Goal: Information Seeking & Learning: Compare options

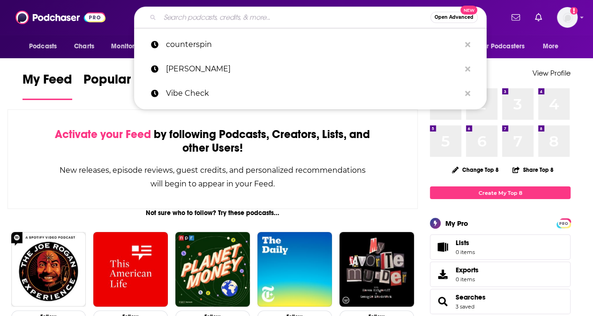
click at [190, 15] on input "Search podcasts, credits, & more..." at bounding box center [295, 17] width 271 height 15
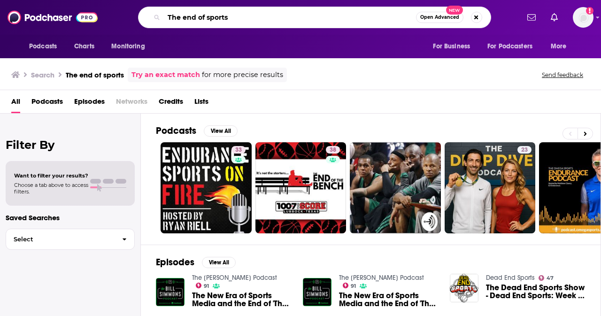
drag, startPoint x: 235, startPoint y: 17, endPoint x: 159, endPoint y: 17, distance: 76.0
click at [159, 17] on div "The end of sports Open Advanced New" at bounding box center [314, 18] width 353 height 22
type input "[PERSON_NAME]"
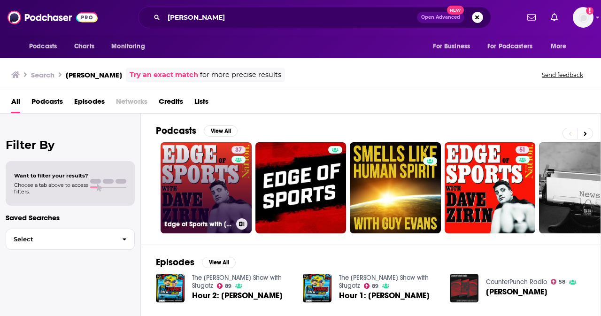
click at [196, 171] on link "37 Edge of Sports with [PERSON_NAME]" at bounding box center [205, 187] width 91 height 91
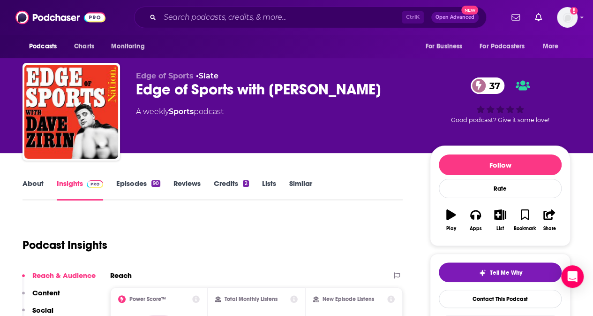
click at [291, 187] on link "Similar" at bounding box center [300, 190] width 23 height 22
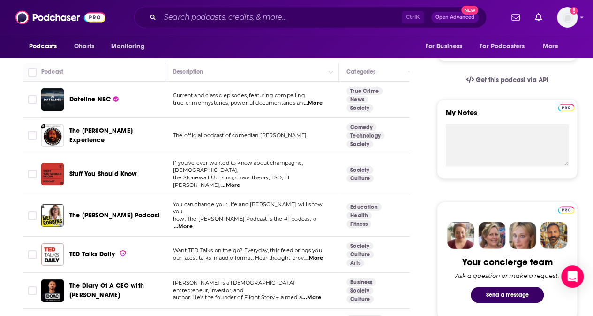
scroll to position [328, 0]
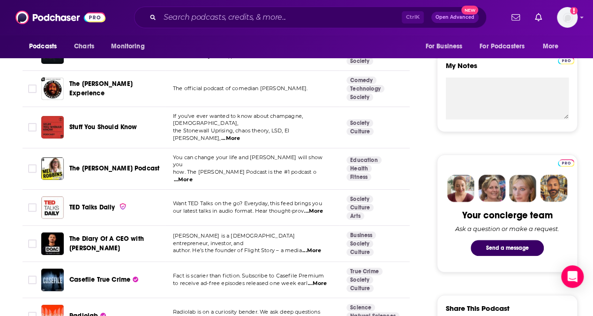
click at [193, 176] on span "...More" at bounding box center [183, 180] width 19 height 8
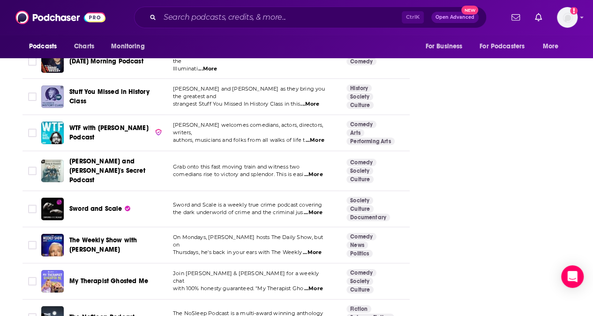
scroll to position [2017, 0]
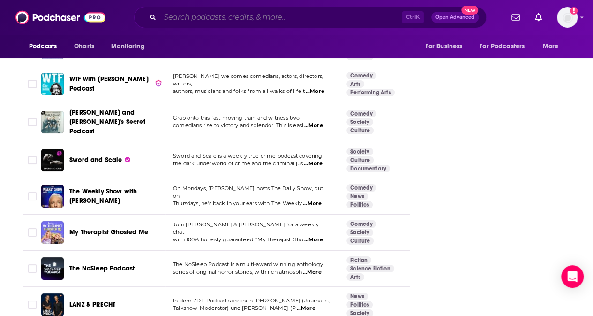
click at [256, 16] on input "Search podcasts, credits, & more..." at bounding box center [281, 17] width 242 height 15
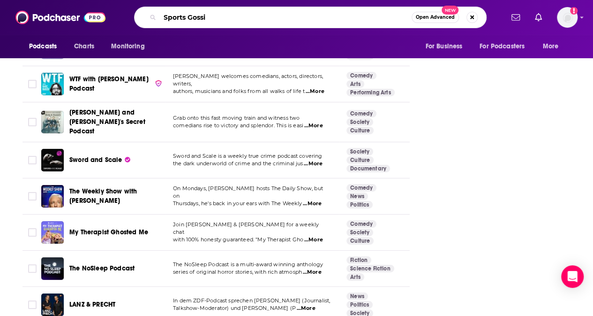
type input "Sports Gossip"
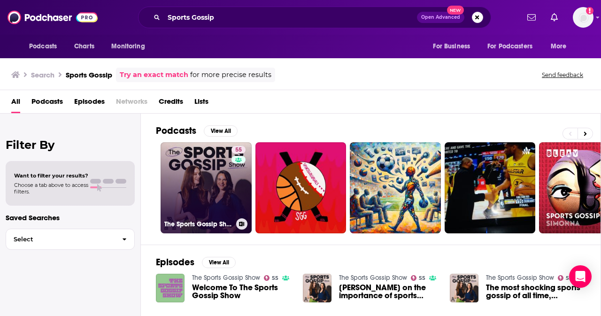
click at [218, 181] on link "55 The Sports Gossip Show" at bounding box center [205, 187] width 91 height 91
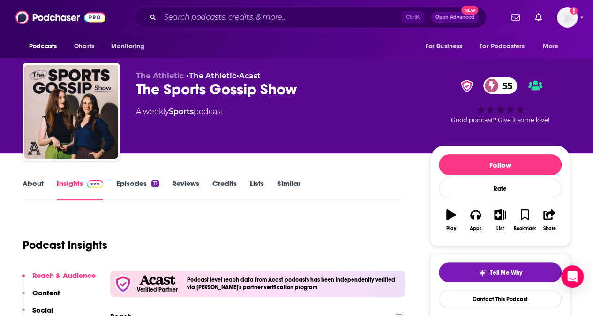
click at [292, 183] on link "Similar" at bounding box center [288, 190] width 23 height 22
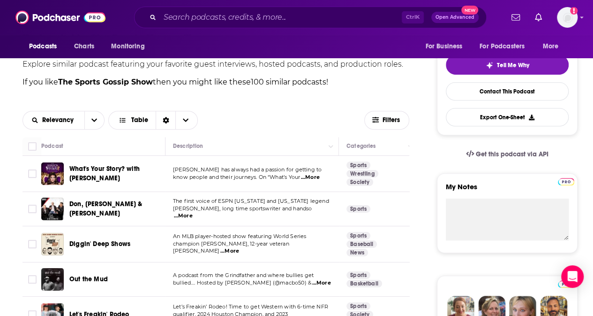
scroll to position [235, 0]
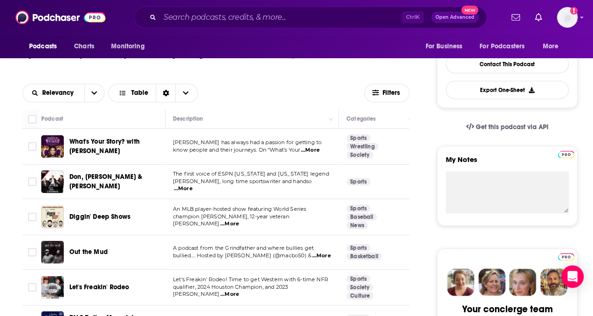
click at [316, 151] on span "...More" at bounding box center [310, 150] width 19 height 8
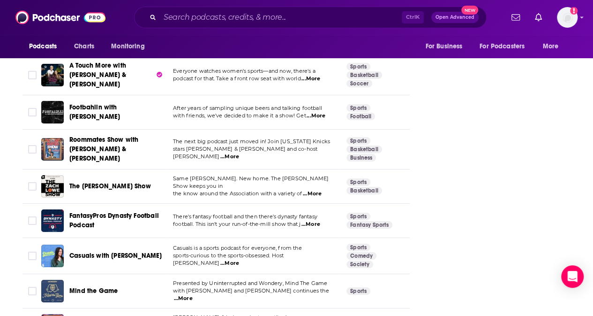
scroll to position [2017, 0]
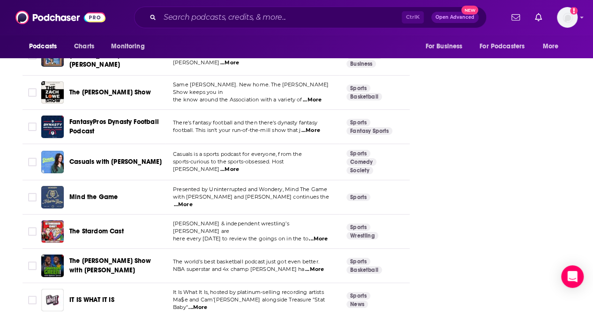
click at [100, 158] on span "Casuals with [PERSON_NAME]" at bounding box center [115, 162] width 92 height 8
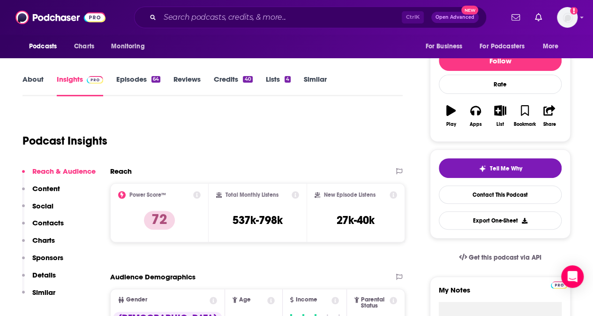
scroll to position [47, 0]
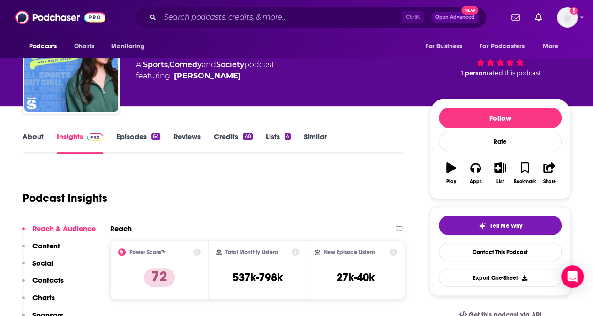
click at [136, 139] on link "Episodes 64" at bounding box center [138, 143] width 44 height 22
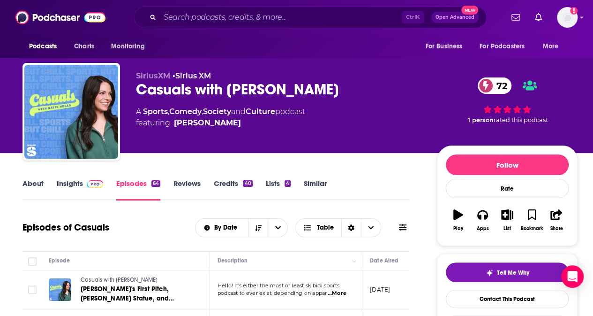
click at [276, 183] on link "Lists 4" at bounding box center [278, 190] width 25 height 22
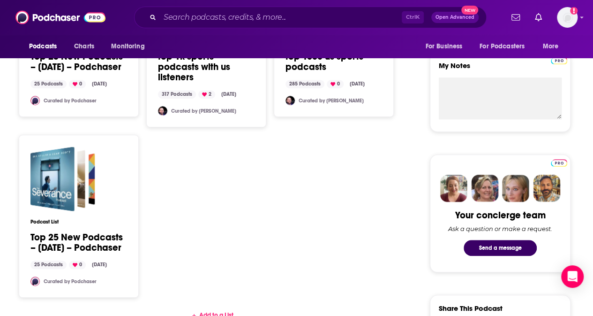
scroll to position [47, 0]
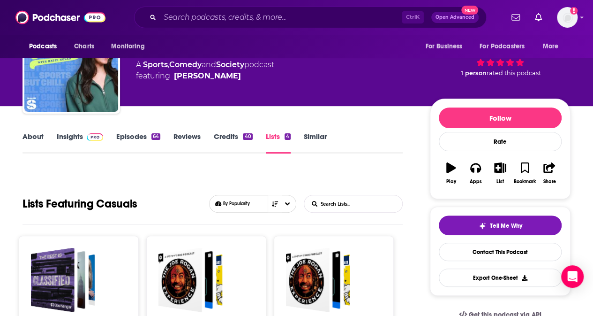
click at [306, 135] on link "Similar" at bounding box center [315, 143] width 23 height 22
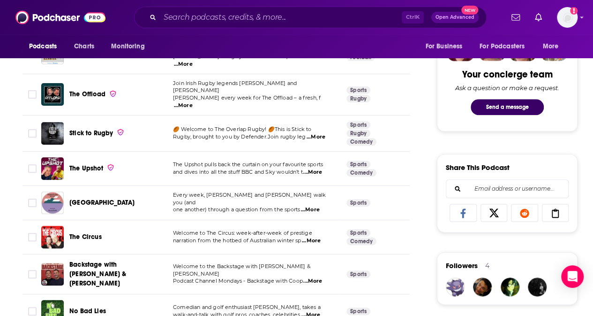
scroll to position [610, 0]
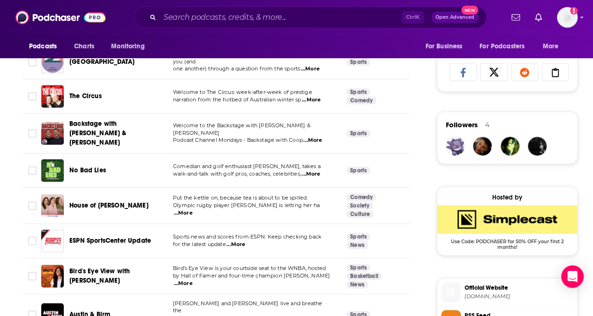
click at [105, 201] on span "House of [PERSON_NAME]" at bounding box center [108, 205] width 79 height 8
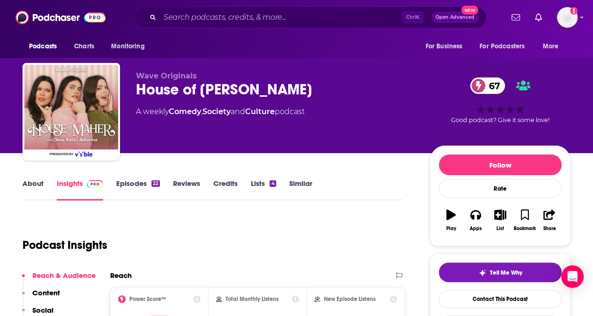
click at [153, 186] on div "22" at bounding box center [156, 183] width 8 height 7
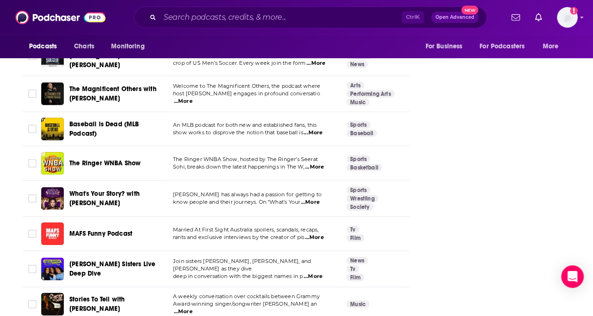
scroll to position [1501, 0]
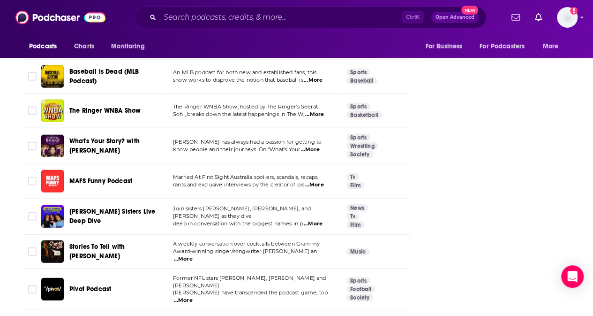
click at [314, 220] on span "...More" at bounding box center [313, 224] width 19 height 8
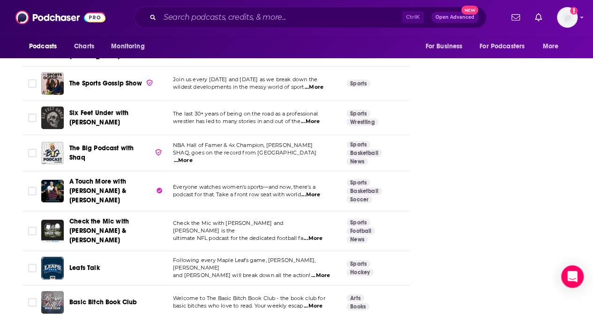
scroll to position [1783, 0]
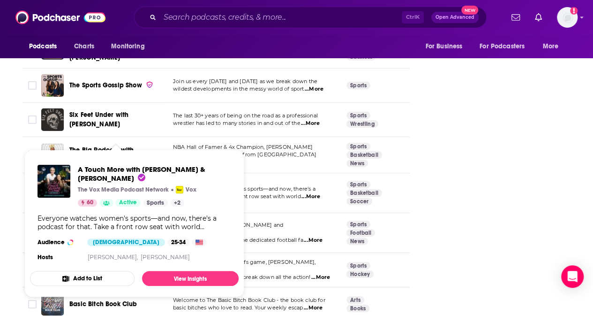
click at [115, 179] on span "A Touch More with [PERSON_NAME] & [PERSON_NAME]" at bounding box center [97, 192] width 57 height 27
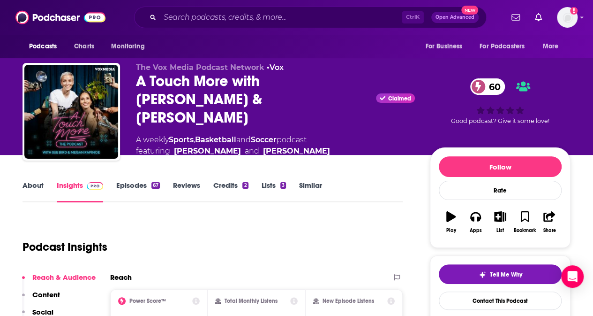
click at [318, 183] on link "Similar" at bounding box center [310, 192] width 23 height 22
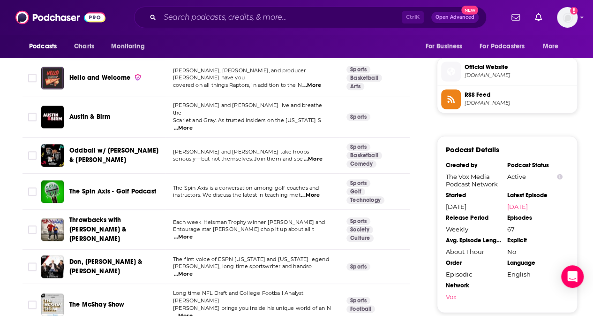
scroll to position [798, 0]
